Goal: Information Seeking & Learning: Check status

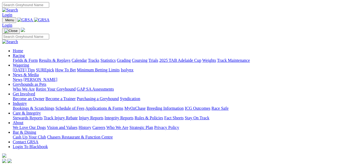
click at [58, 58] on link "Results & Replays" at bounding box center [55, 60] width 32 height 5
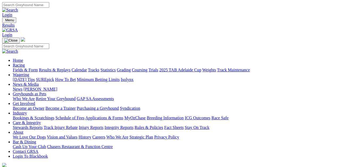
click at [14, 68] on link "Fields & Form" at bounding box center [25, 70] width 25 height 5
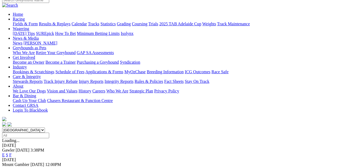
scroll to position [47, 0]
